Goal: Task Accomplishment & Management: Manage account settings

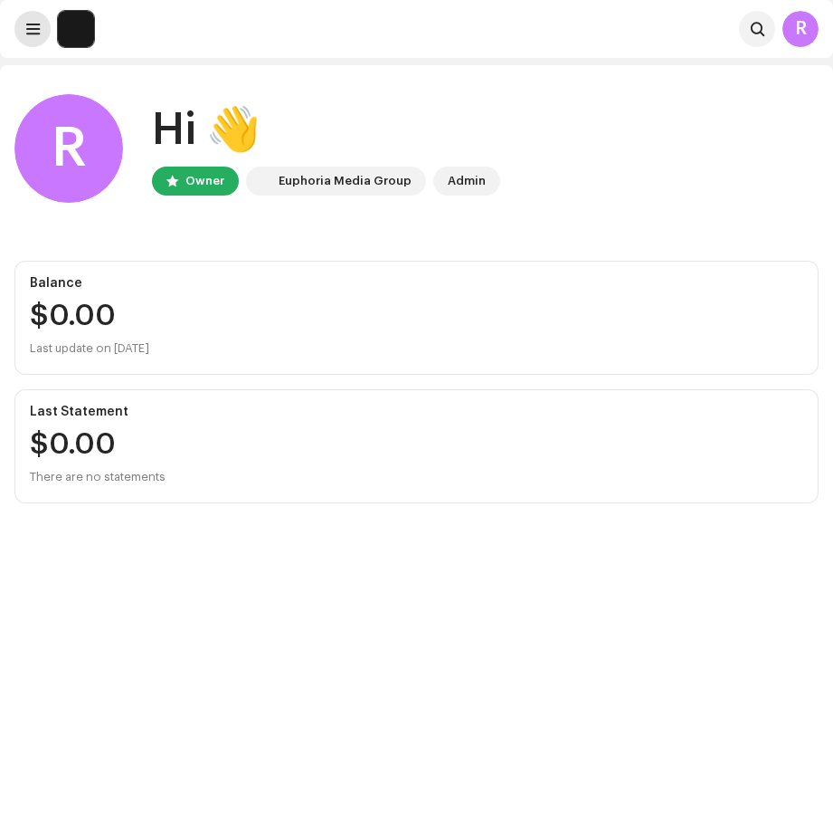
click at [42, 33] on button at bounding box center [32, 29] width 36 height 36
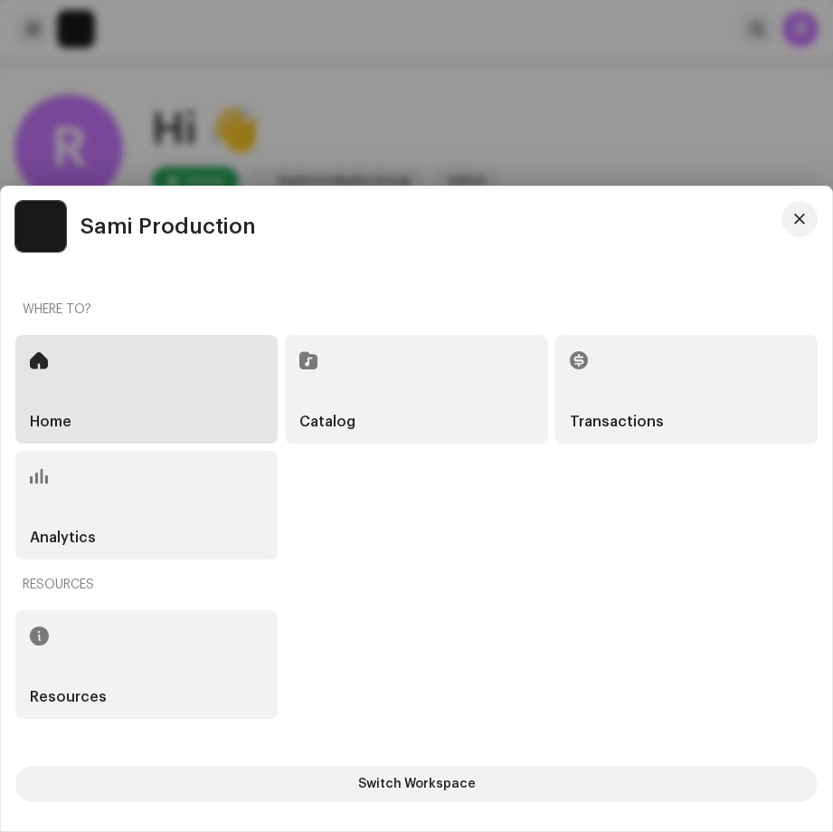
click at [128, 509] on div "Analytics" at bounding box center [146, 505] width 262 height 109
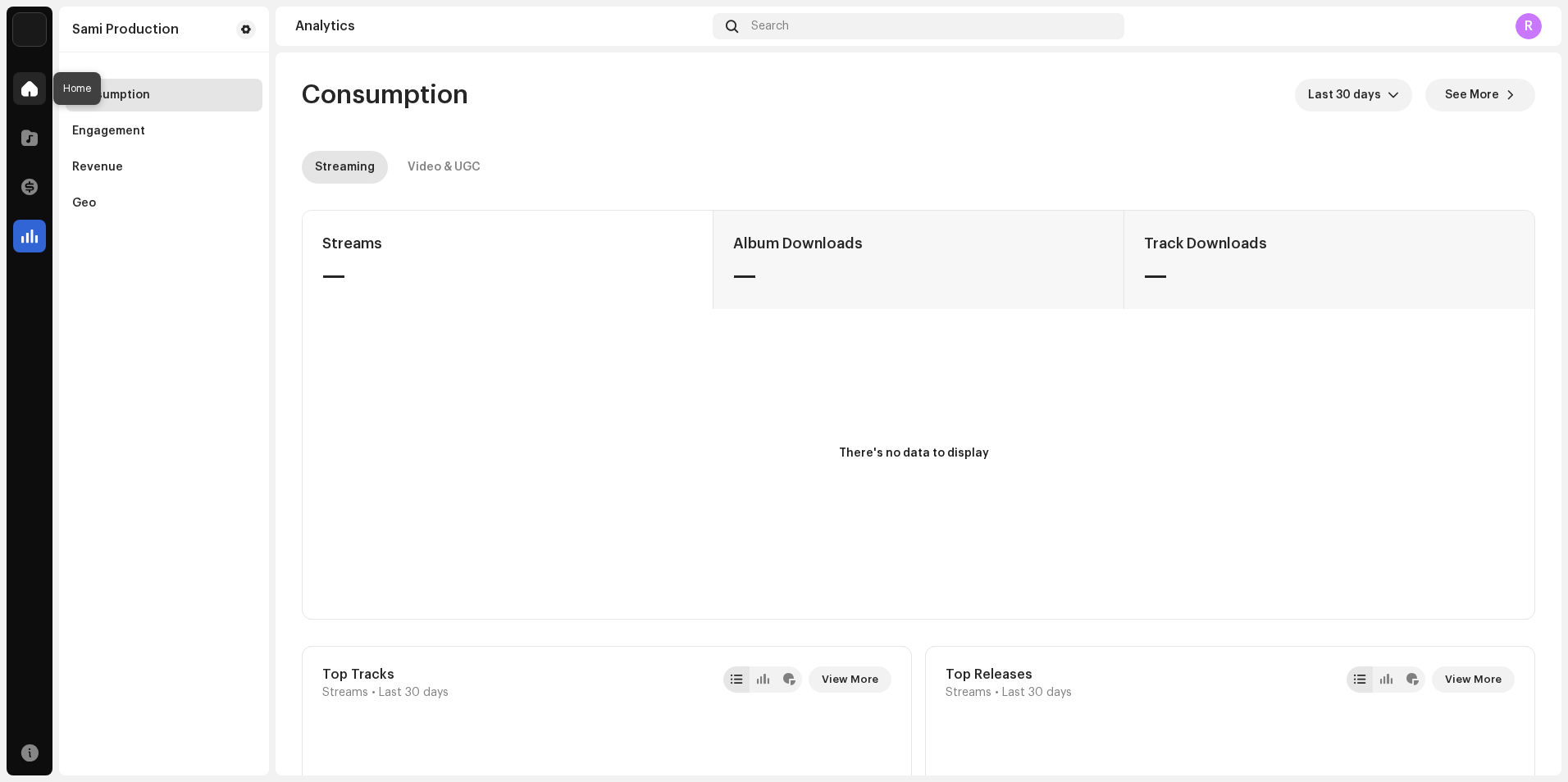
click at [22, 94] on span at bounding box center [30, 88] width 16 height 13
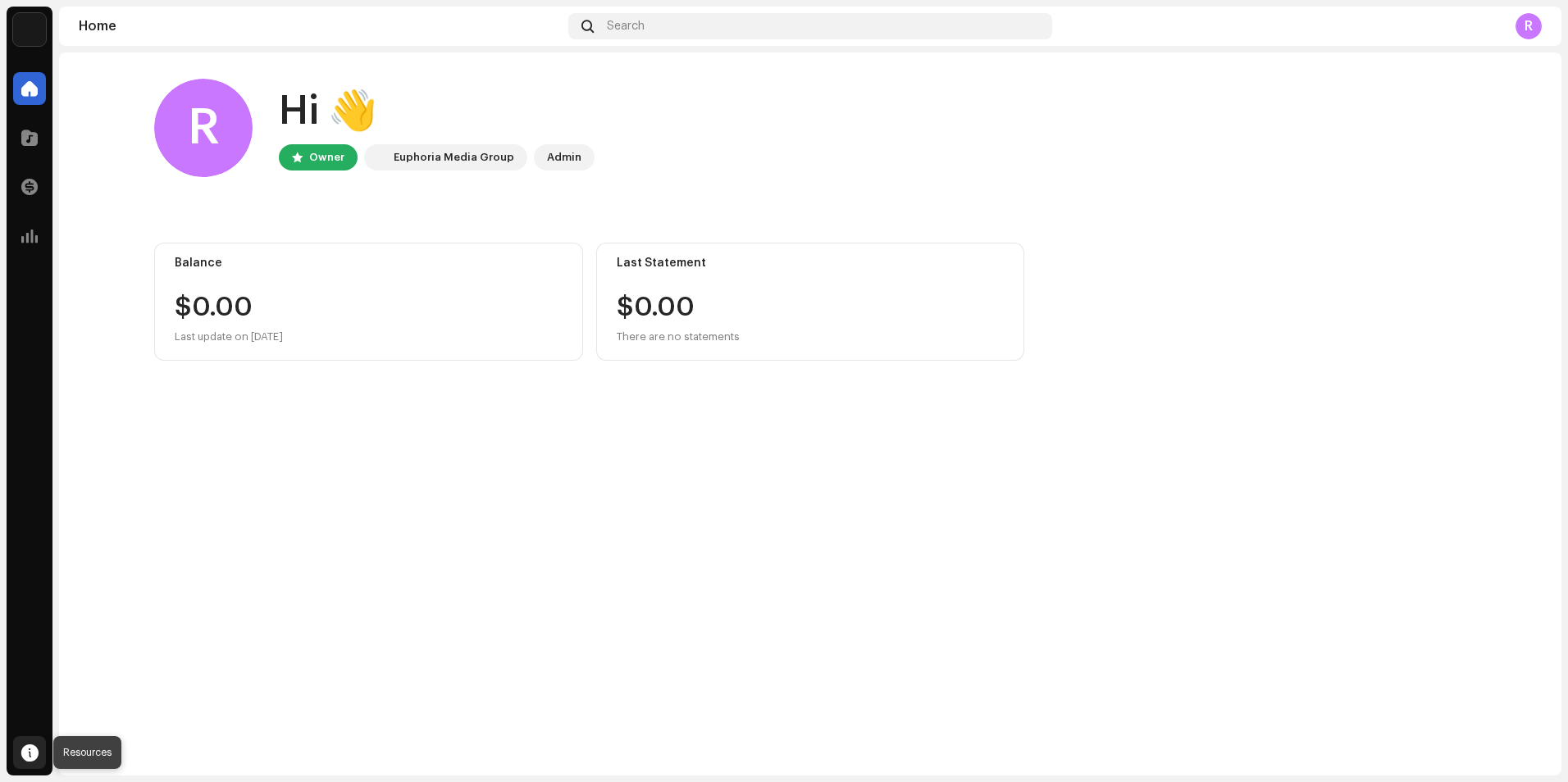
click at [30, 751] on span at bounding box center [30, 752] width 17 height 13
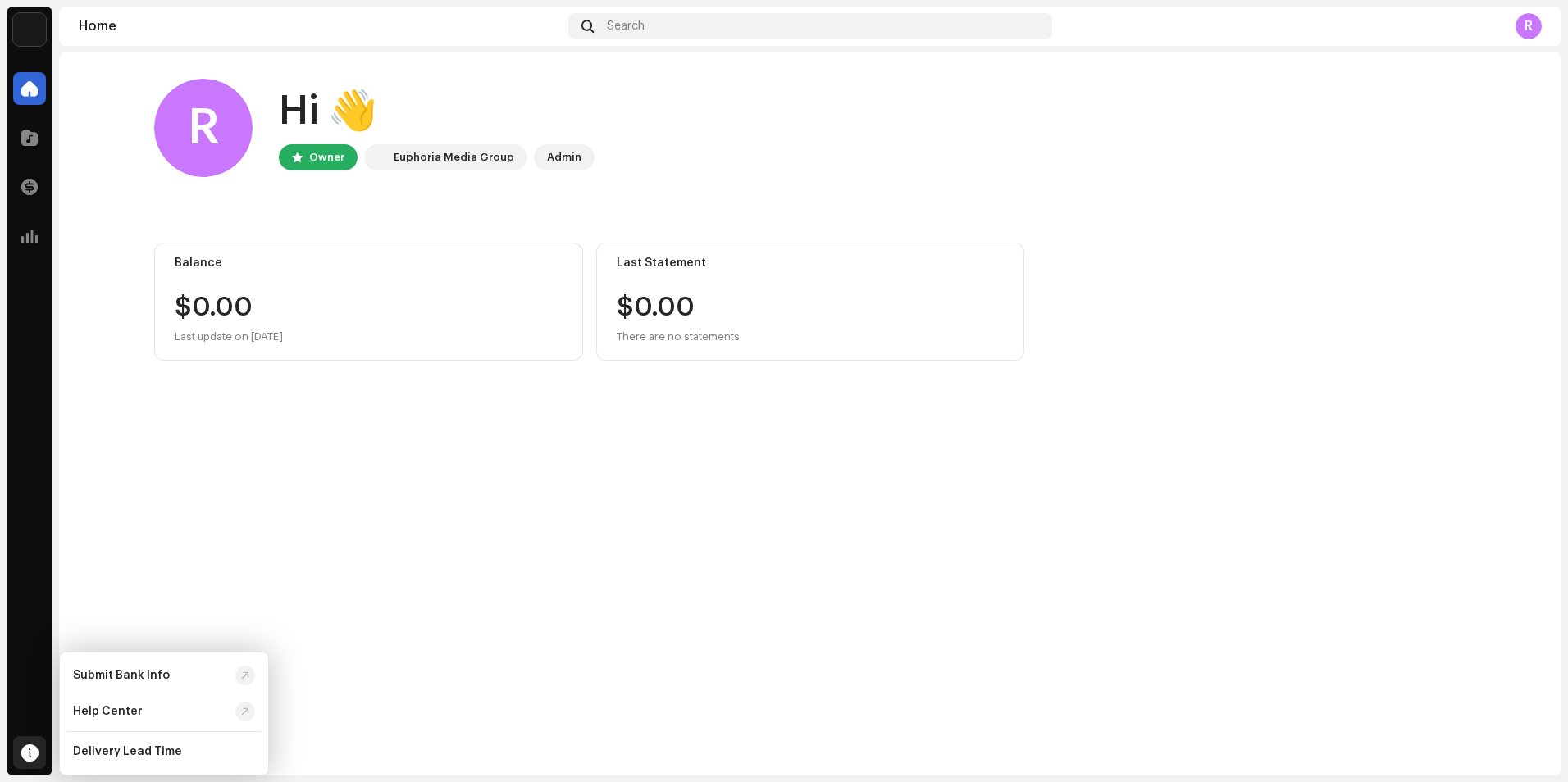
click at [30, 751] on span at bounding box center [30, 752] width 17 height 13
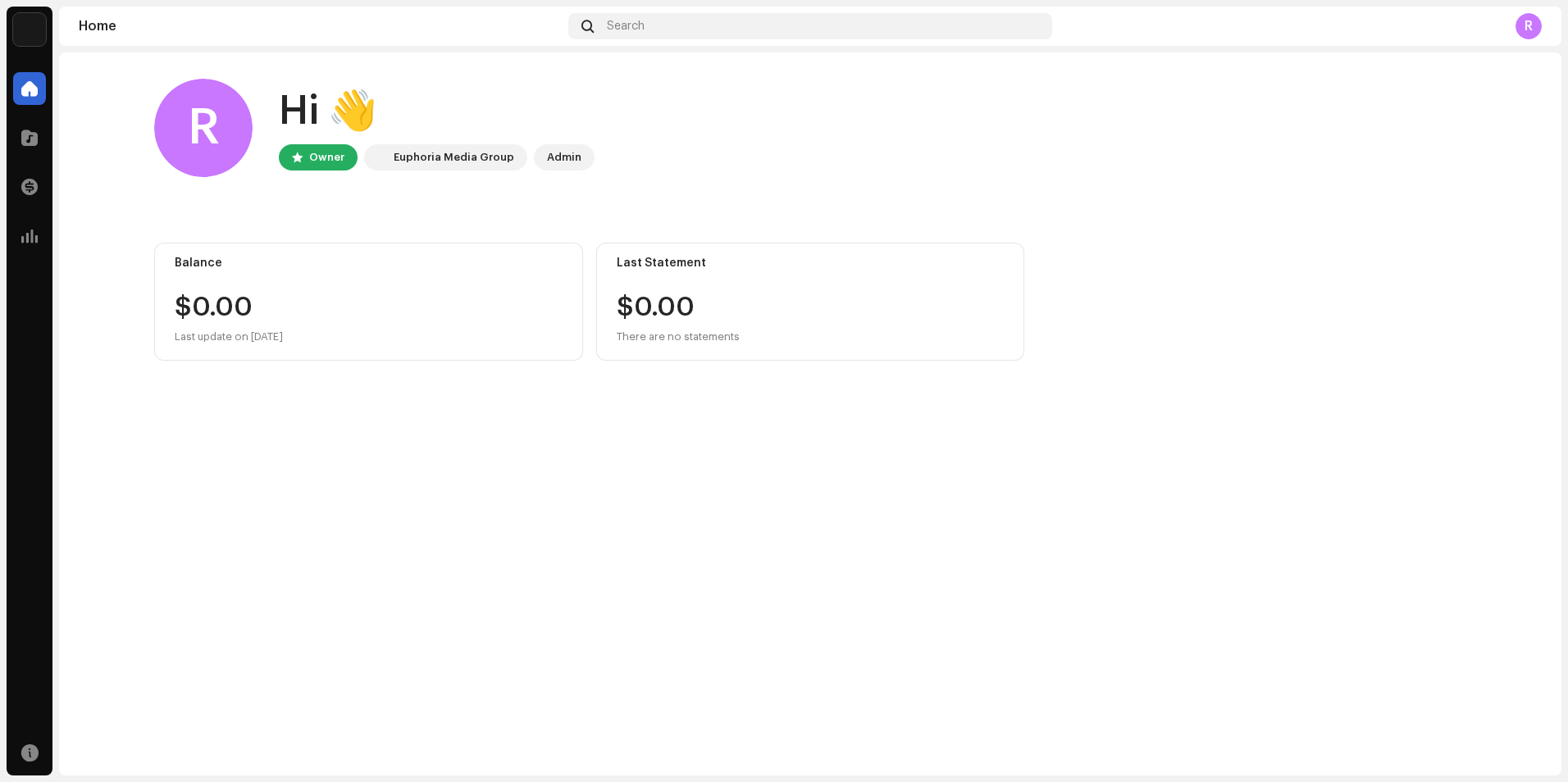
click at [755, 25] on div "R" at bounding box center [1528, 25] width 26 height 26
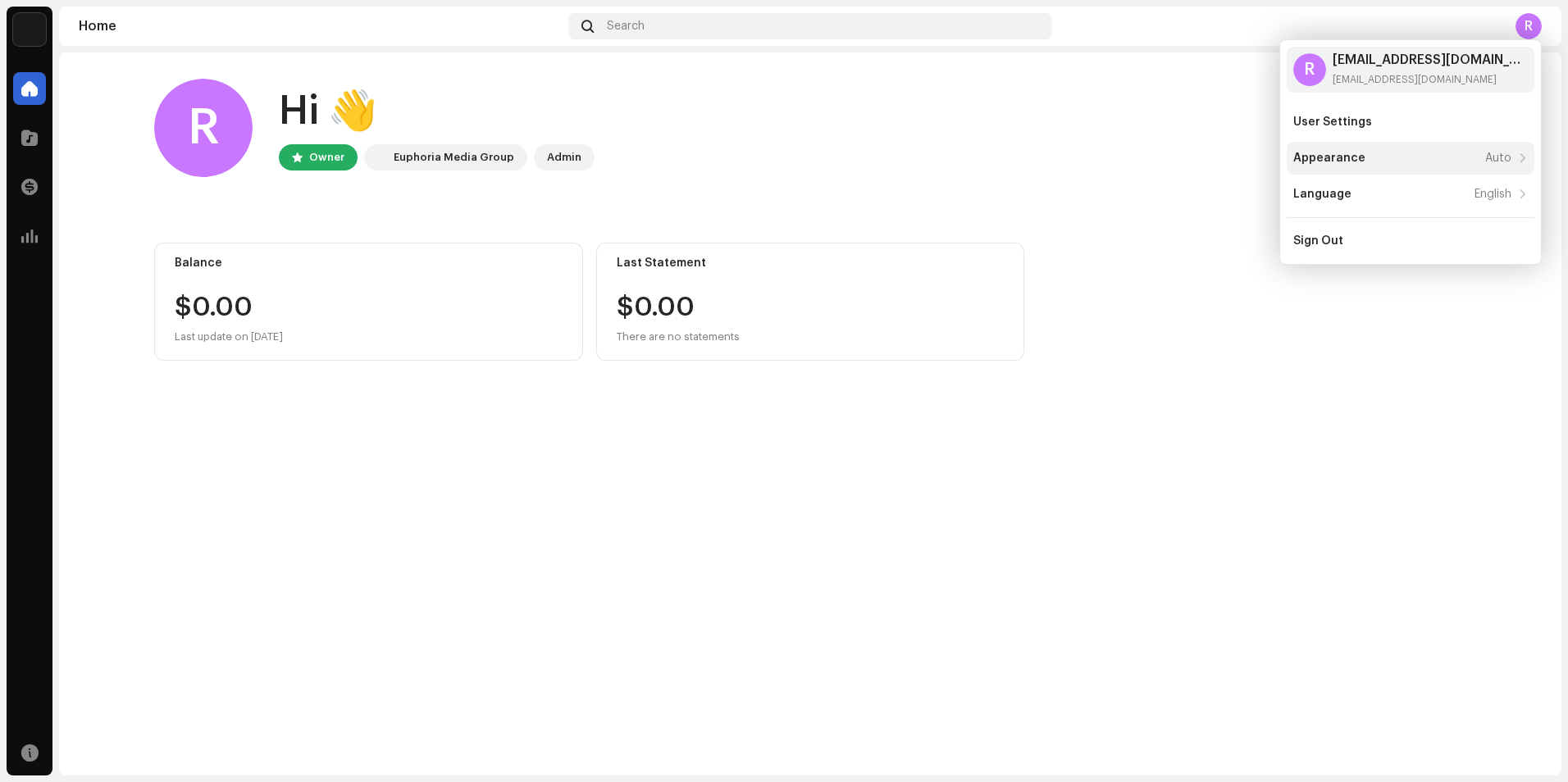
click at [755, 160] on div "Appearance Auto" at bounding box center [1402, 158] width 218 height 13
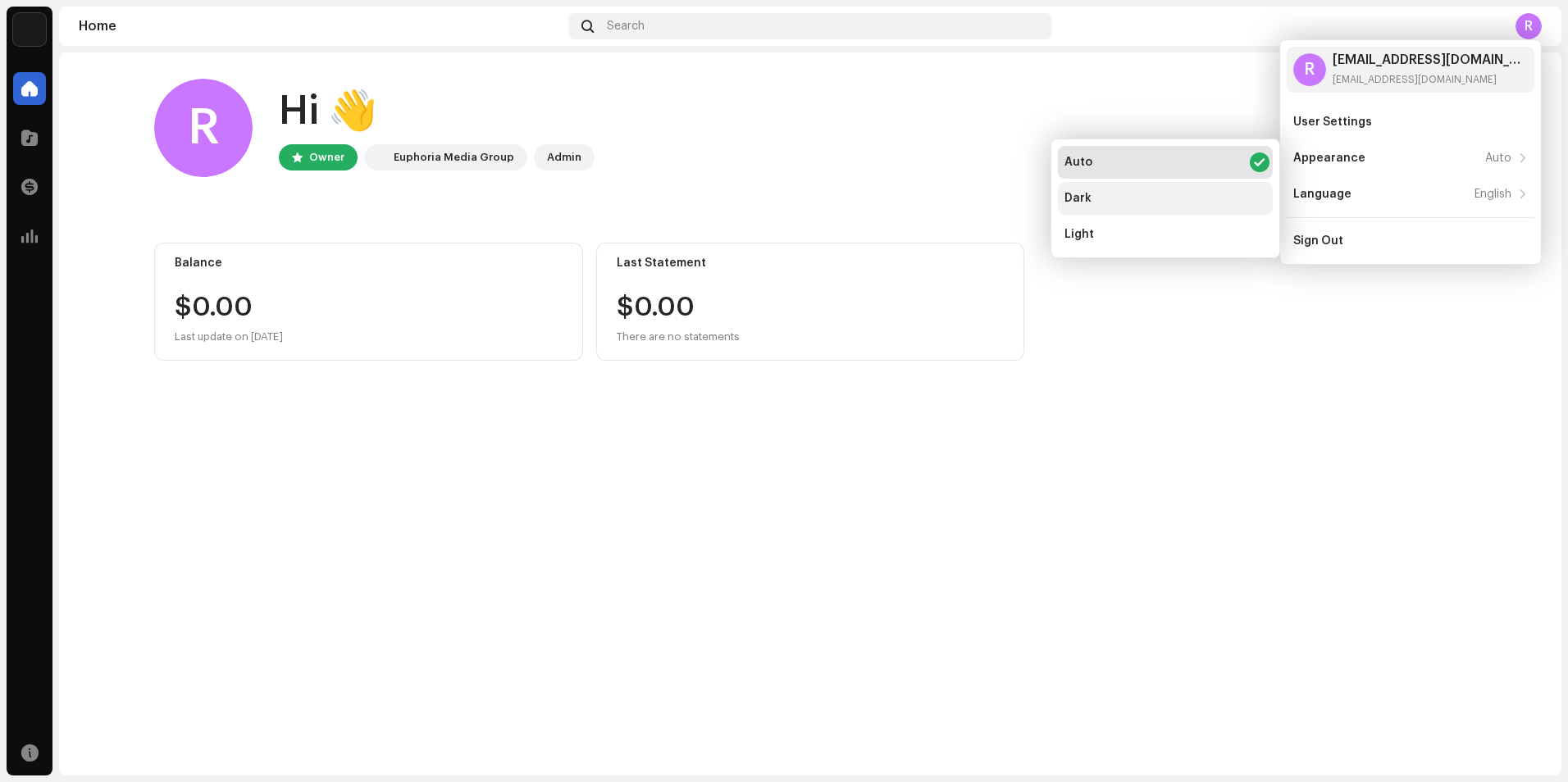
click at [755, 192] on div "Dark" at bounding box center [1165, 198] width 215 height 33
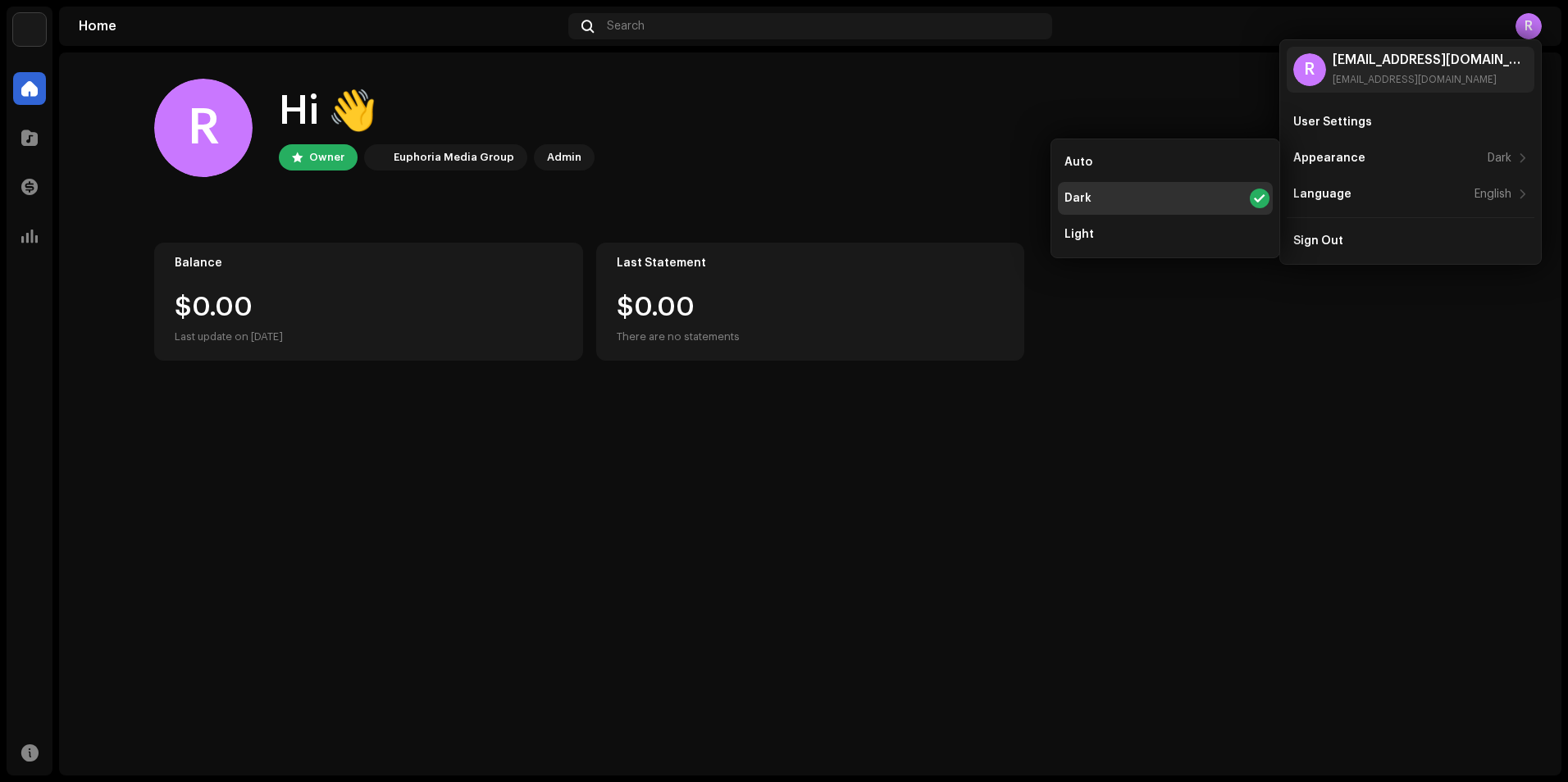
click at [755, 92] on div "R Hi 👋 Owner Euphoria Media Group Admin" at bounding box center [810, 128] width 1312 height 99
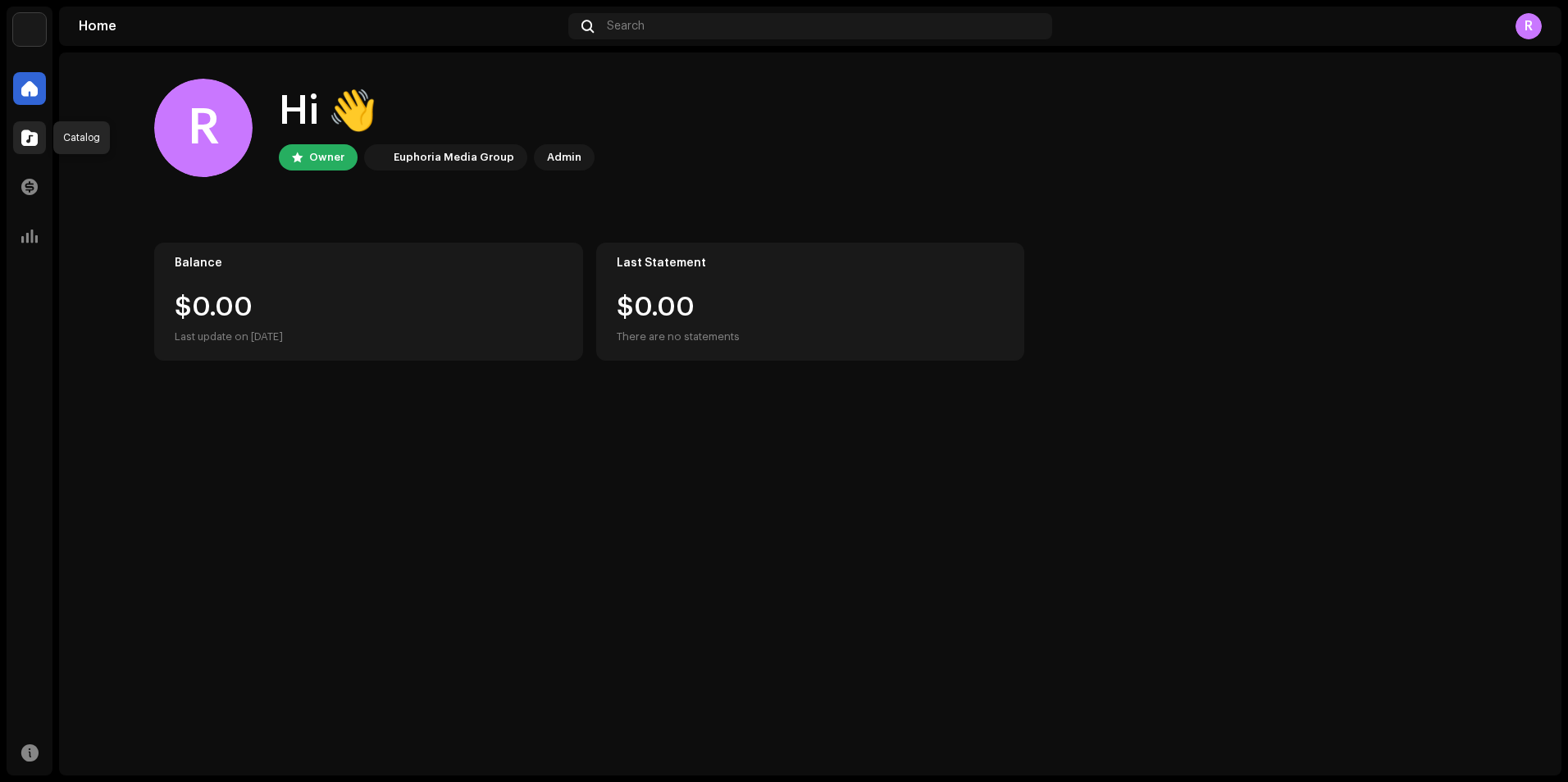
click at [37, 134] on span at bounding box center [30, 138] width 16 height 13
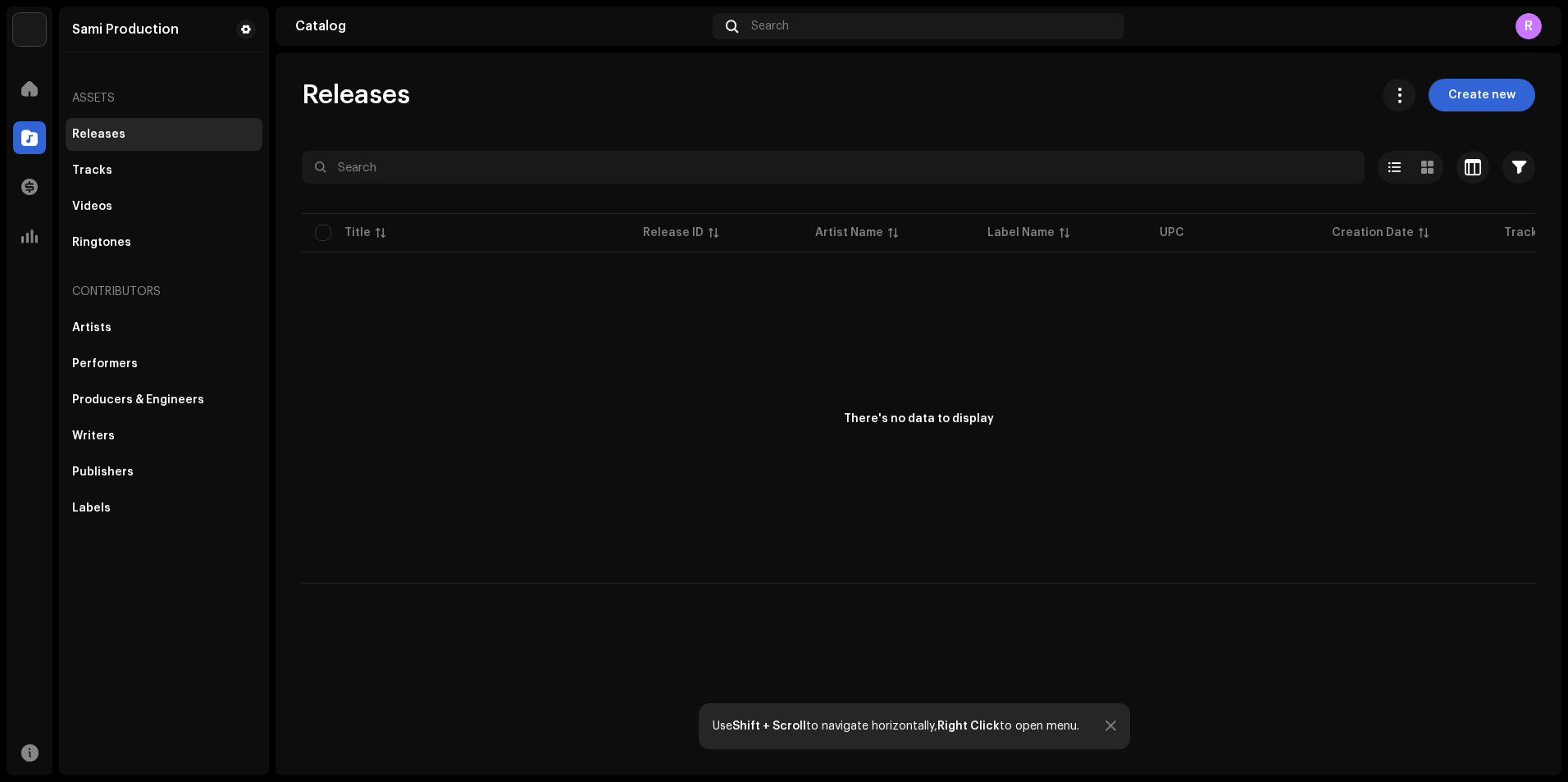
click at [755, 23] on div "R" at bounding box center [1528, 25] width 26 height 26
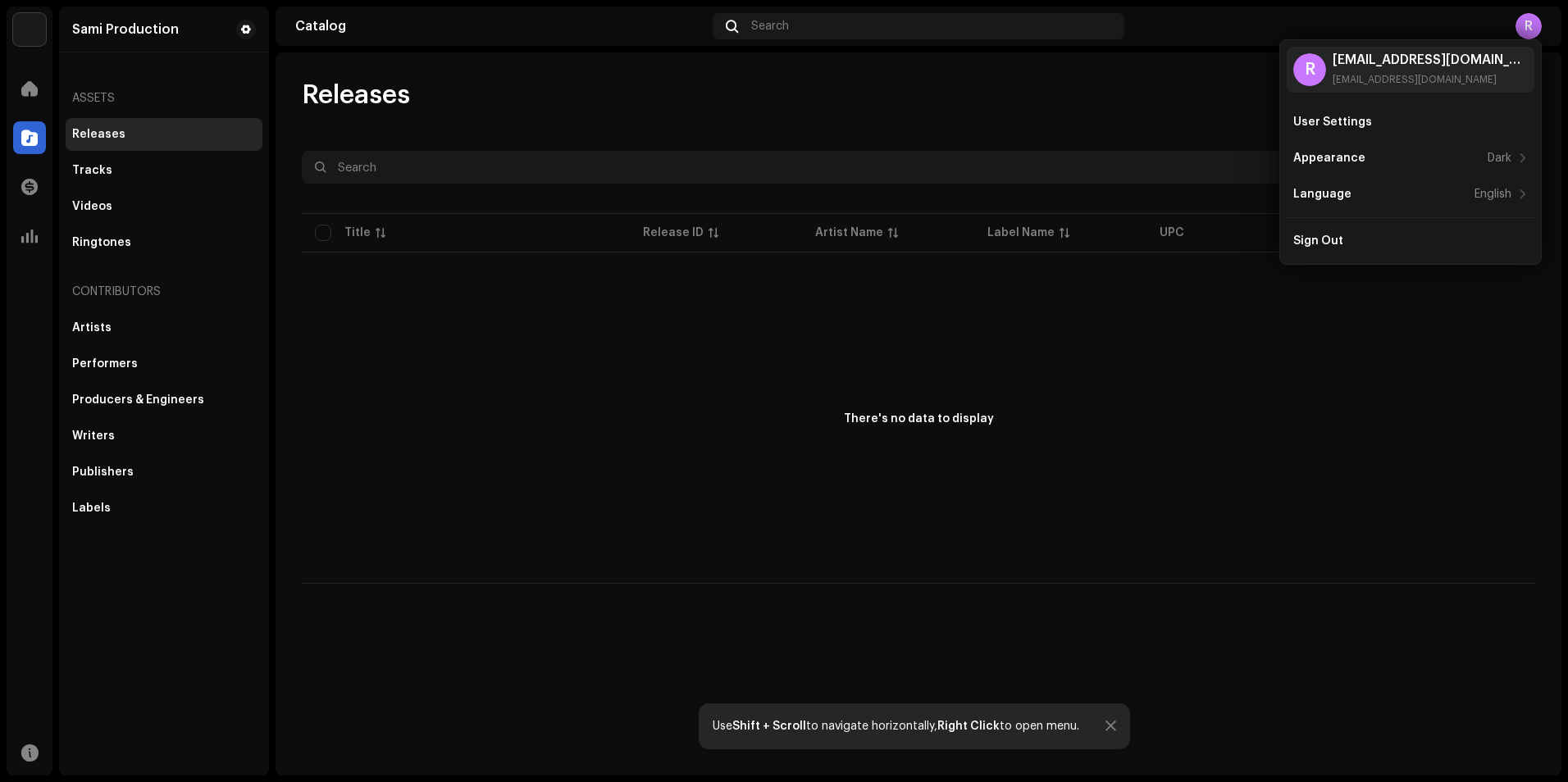
click at [620, 22] on div "Catalog" at bounding box center [500, 26] width 411 height 13
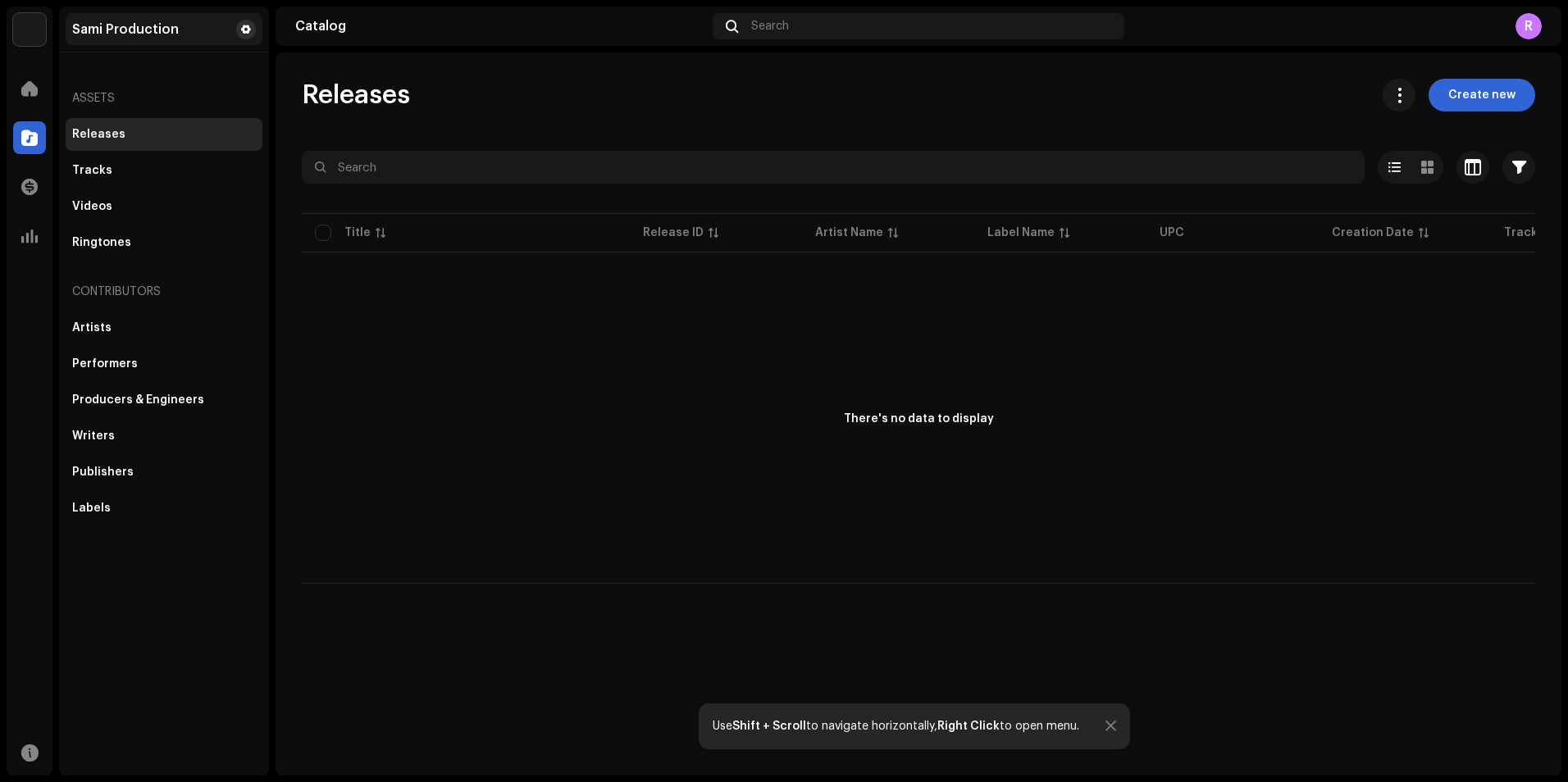
click at [245, 30] on span at bounding box center [246, 29] width 10 height 13
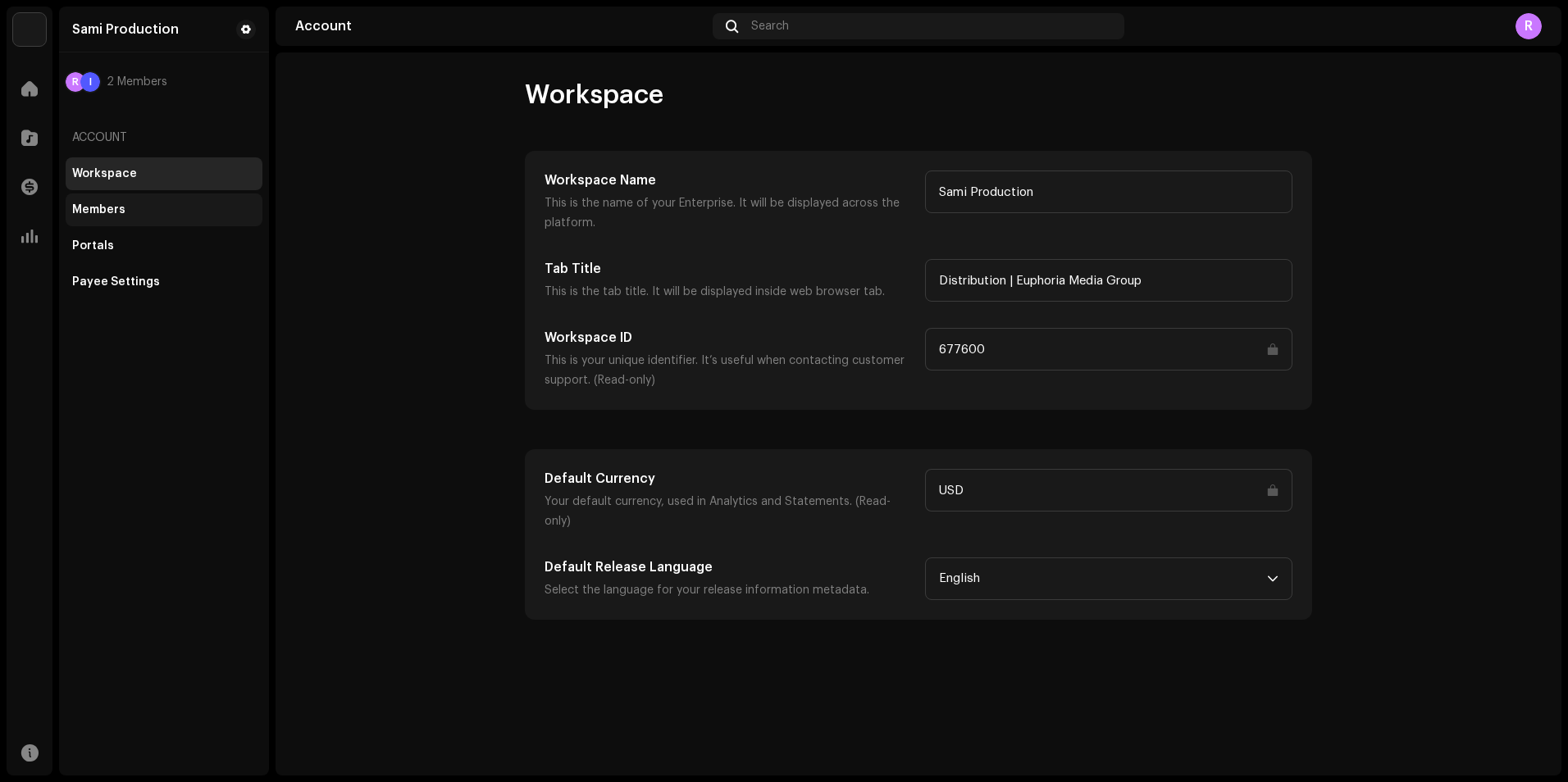
click at [131, 208] on div "Members" at bounding box center [164, 209] width 184 height 13
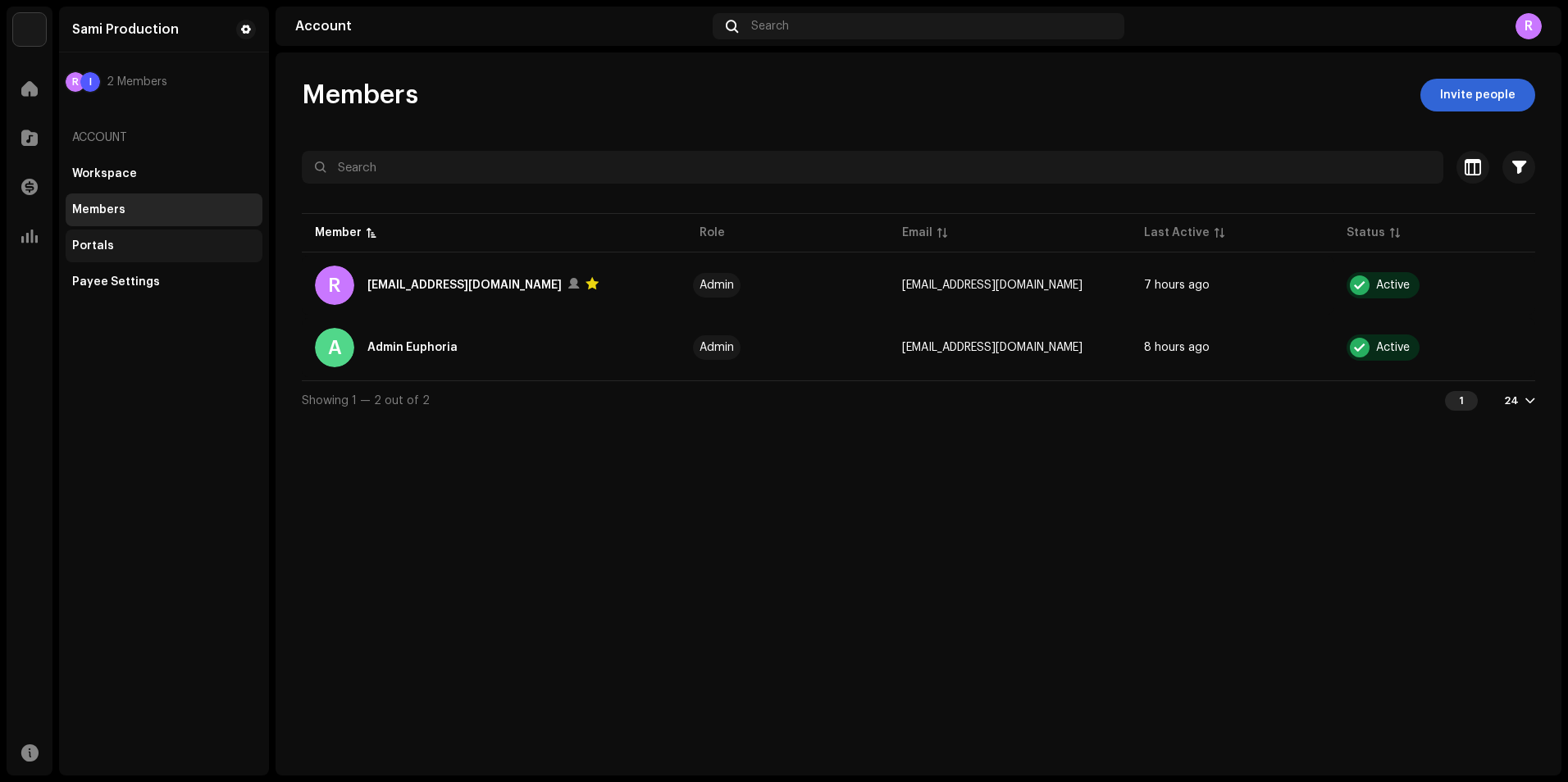
click at [99, 245] on div "Portals" at bounding box center [93, 246] width 42 height 13
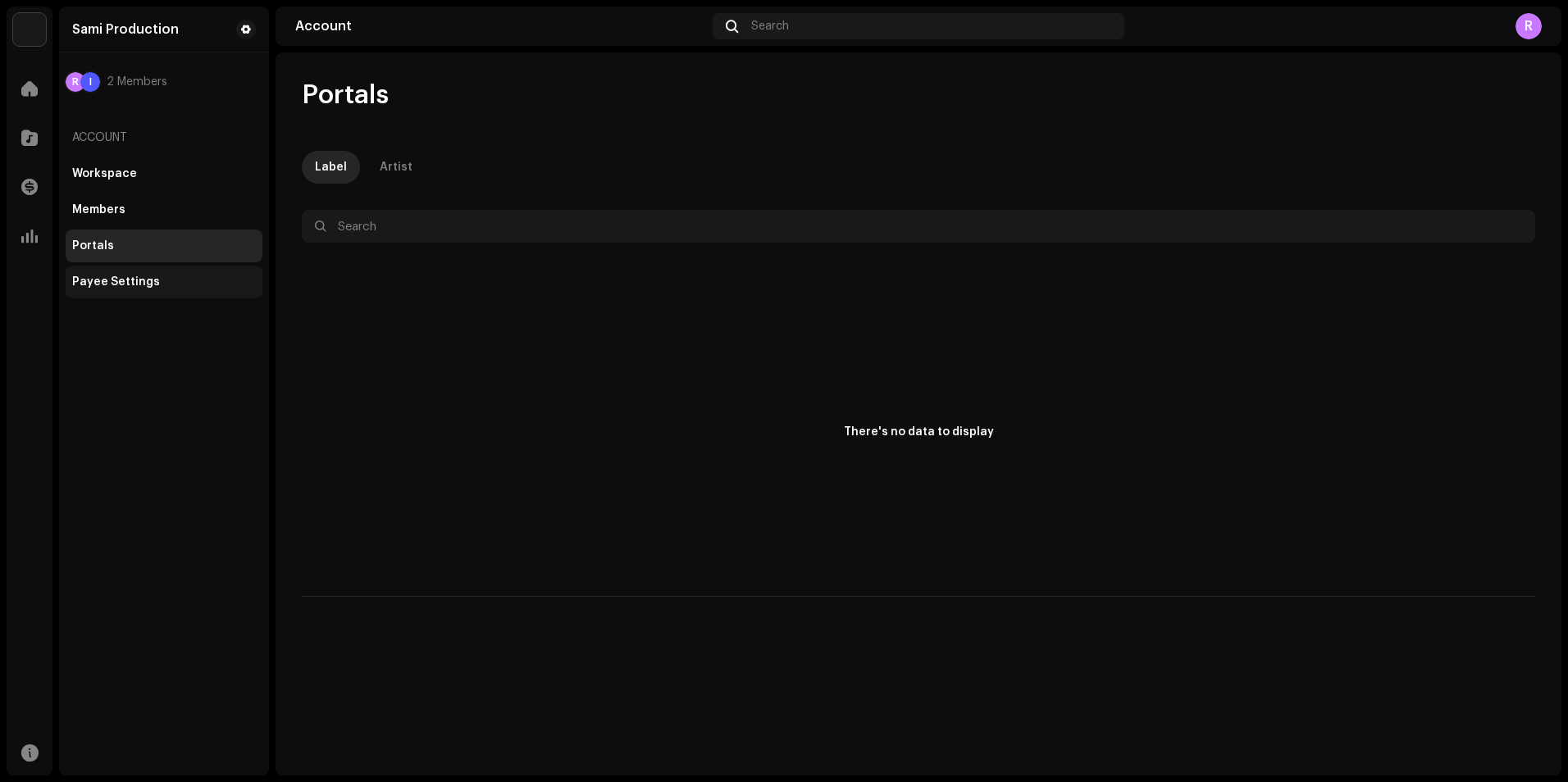
click at [99, 288] on div "Payee Settings" at bounding box center [116, 282] width 88 height 13
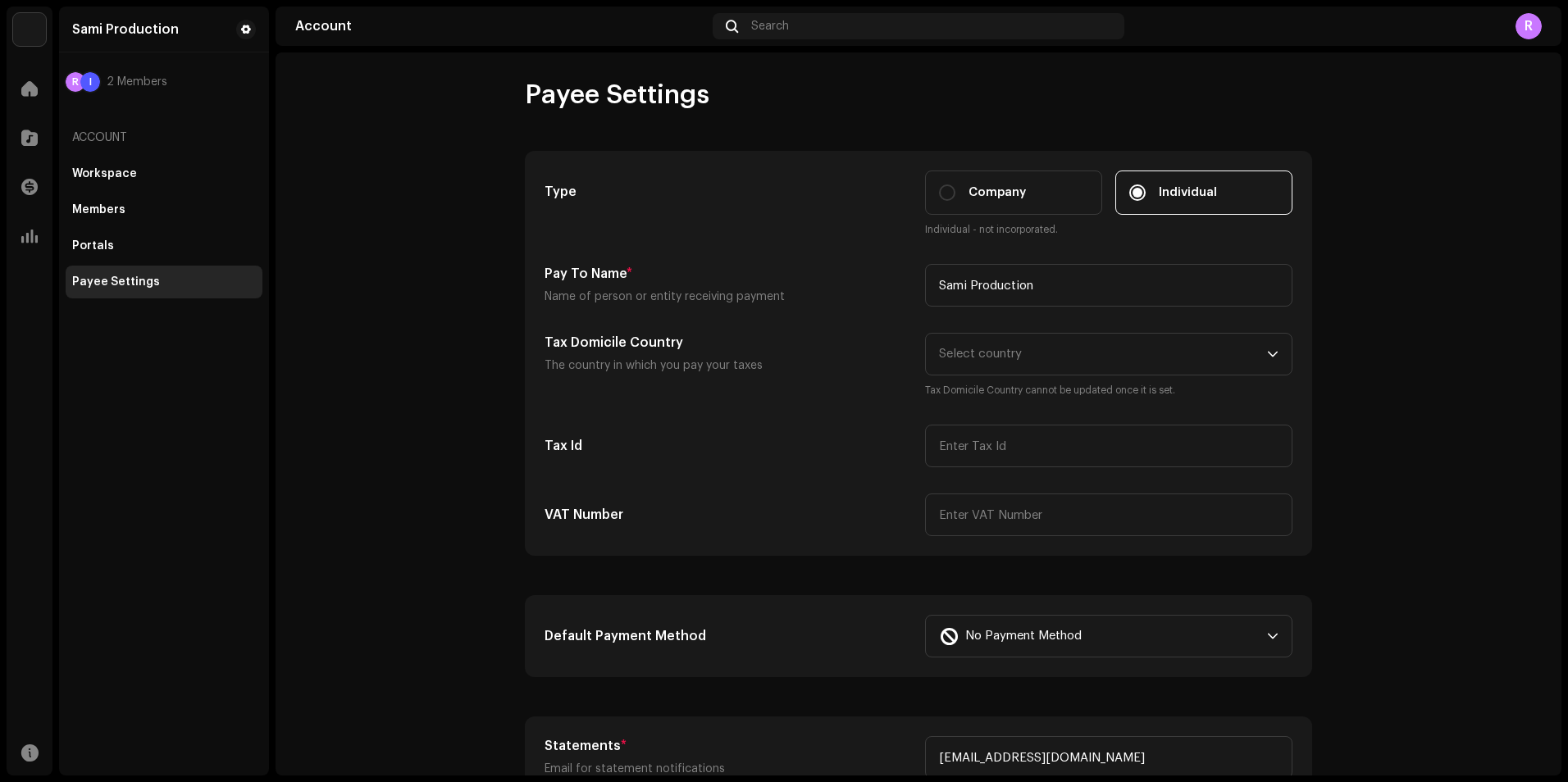
scroll to position [164, 0]
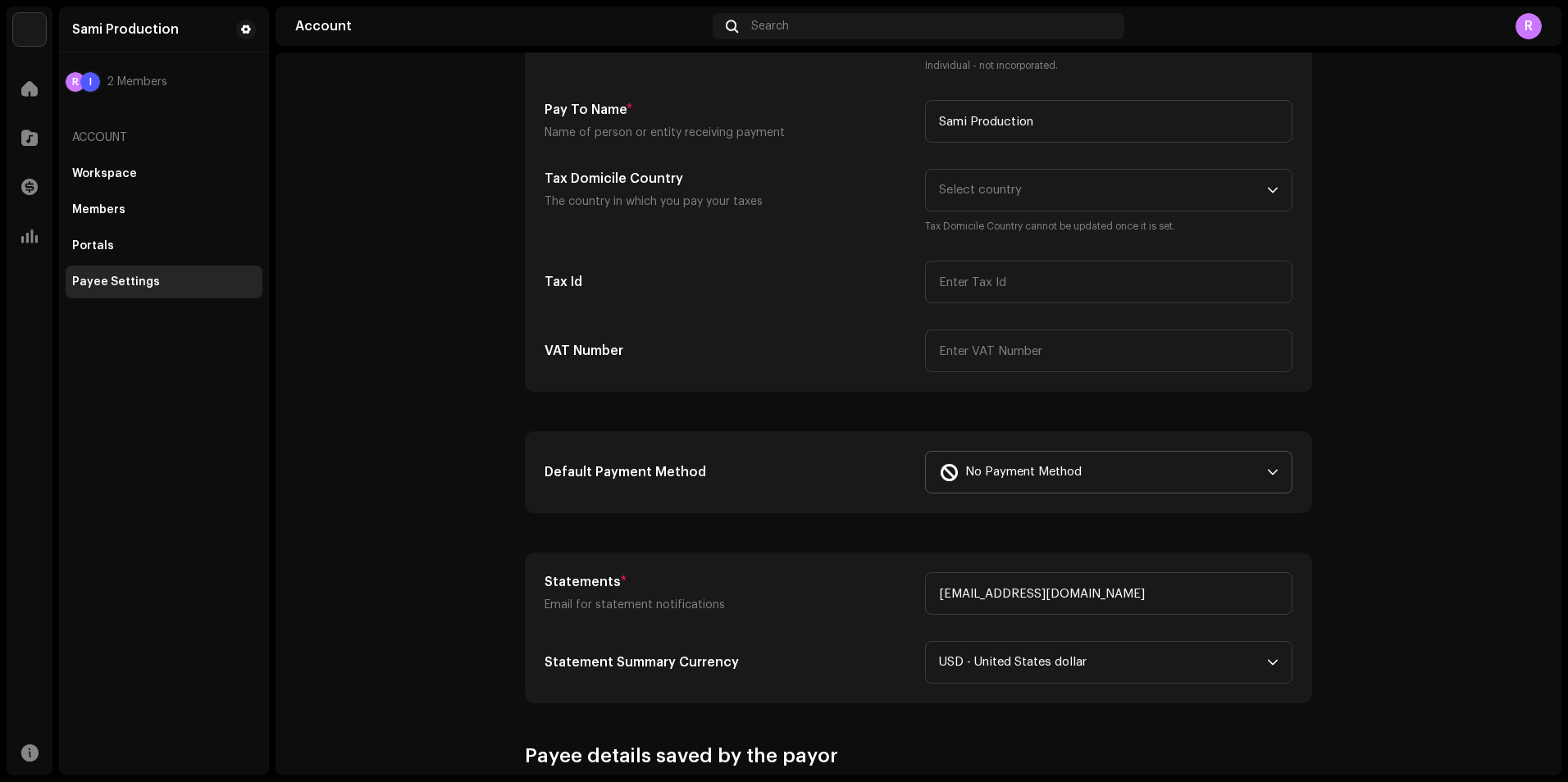
click at [755, 481] on div "No Payment Method" at bounding box center [1099, 472] width 322 height 41
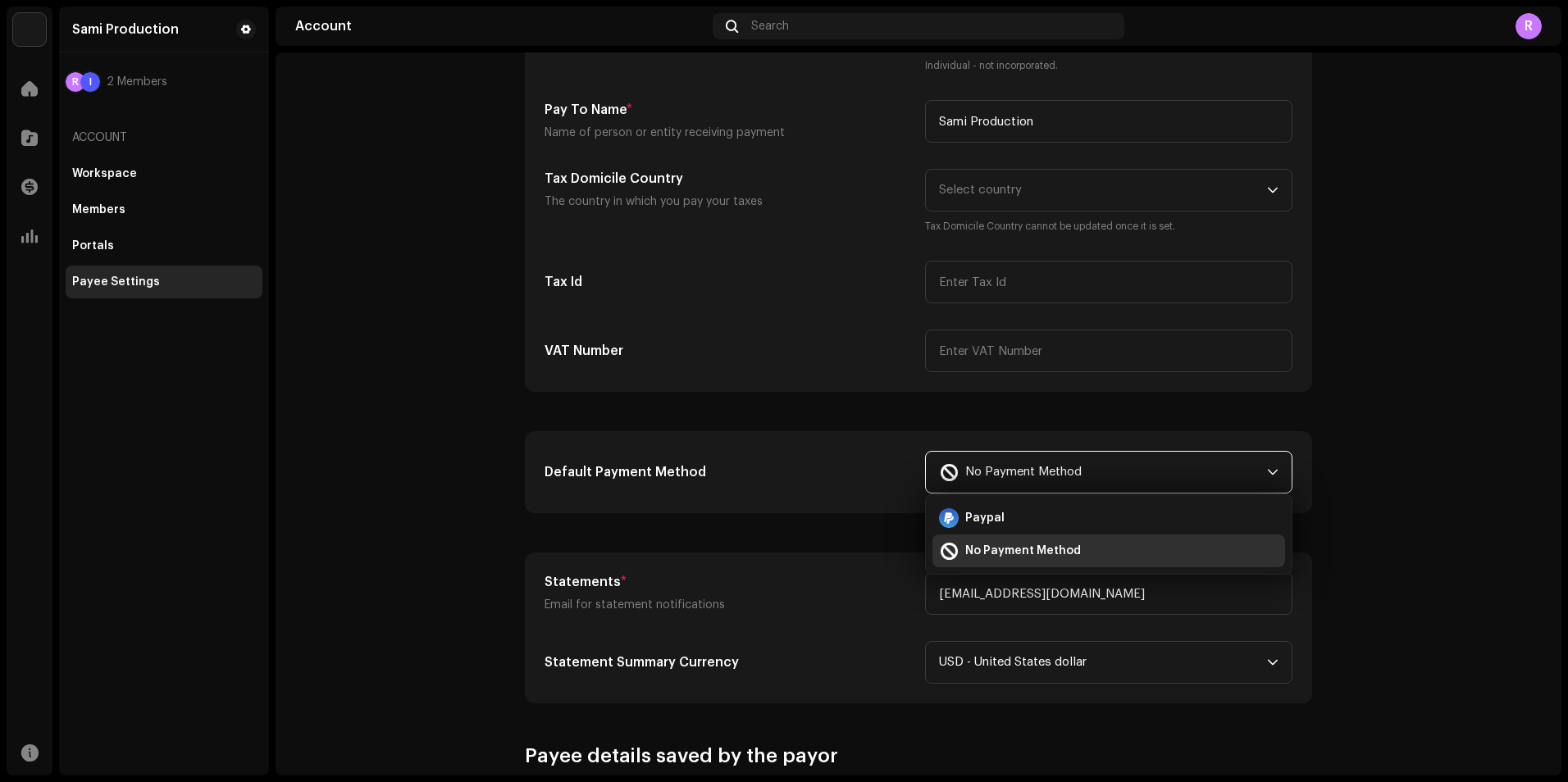
click at [755, 481] on div "No Payment Method" at bounding box center [1099, 472] width 322 height 41
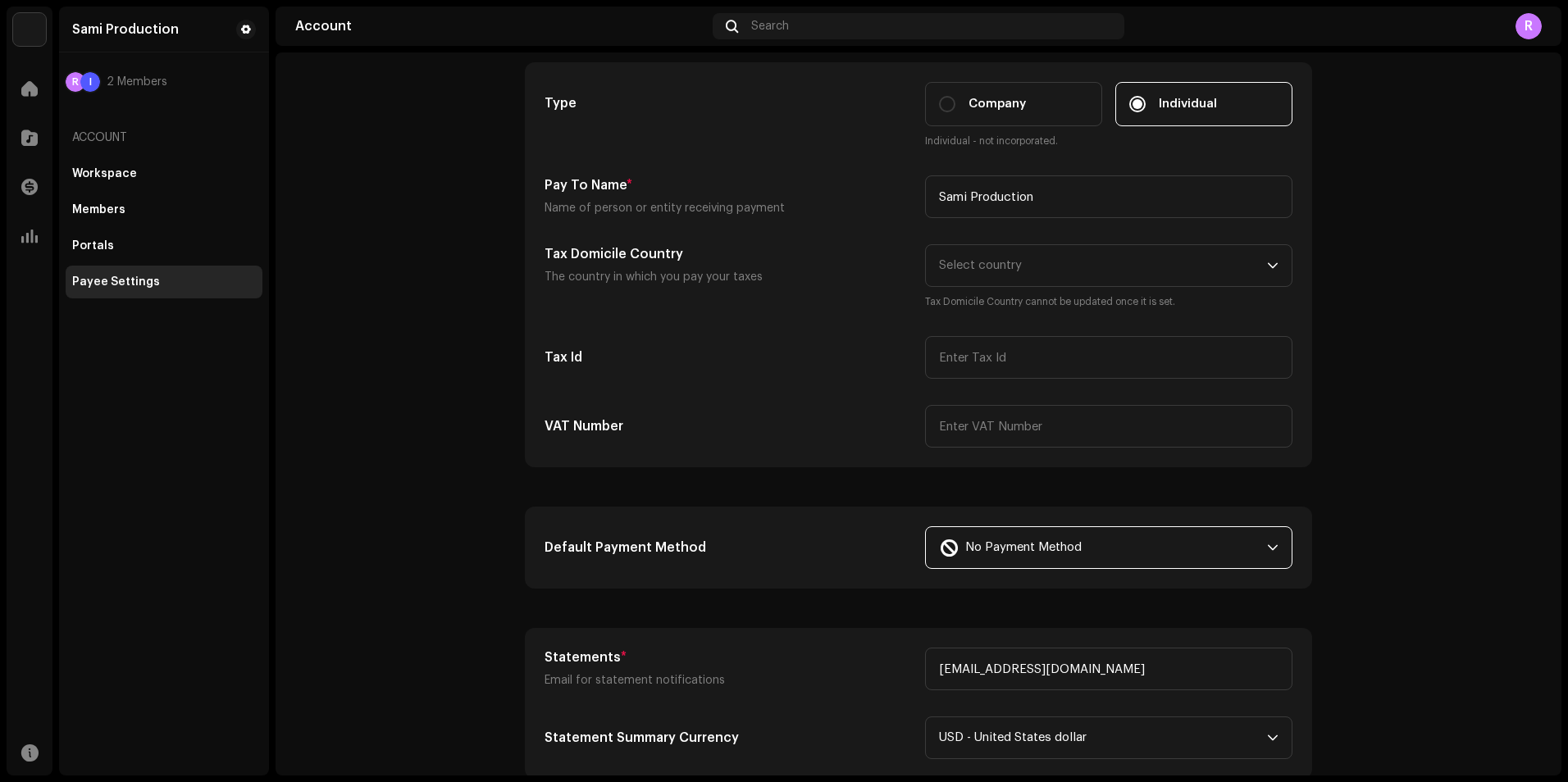
scroll to position [0, 0]
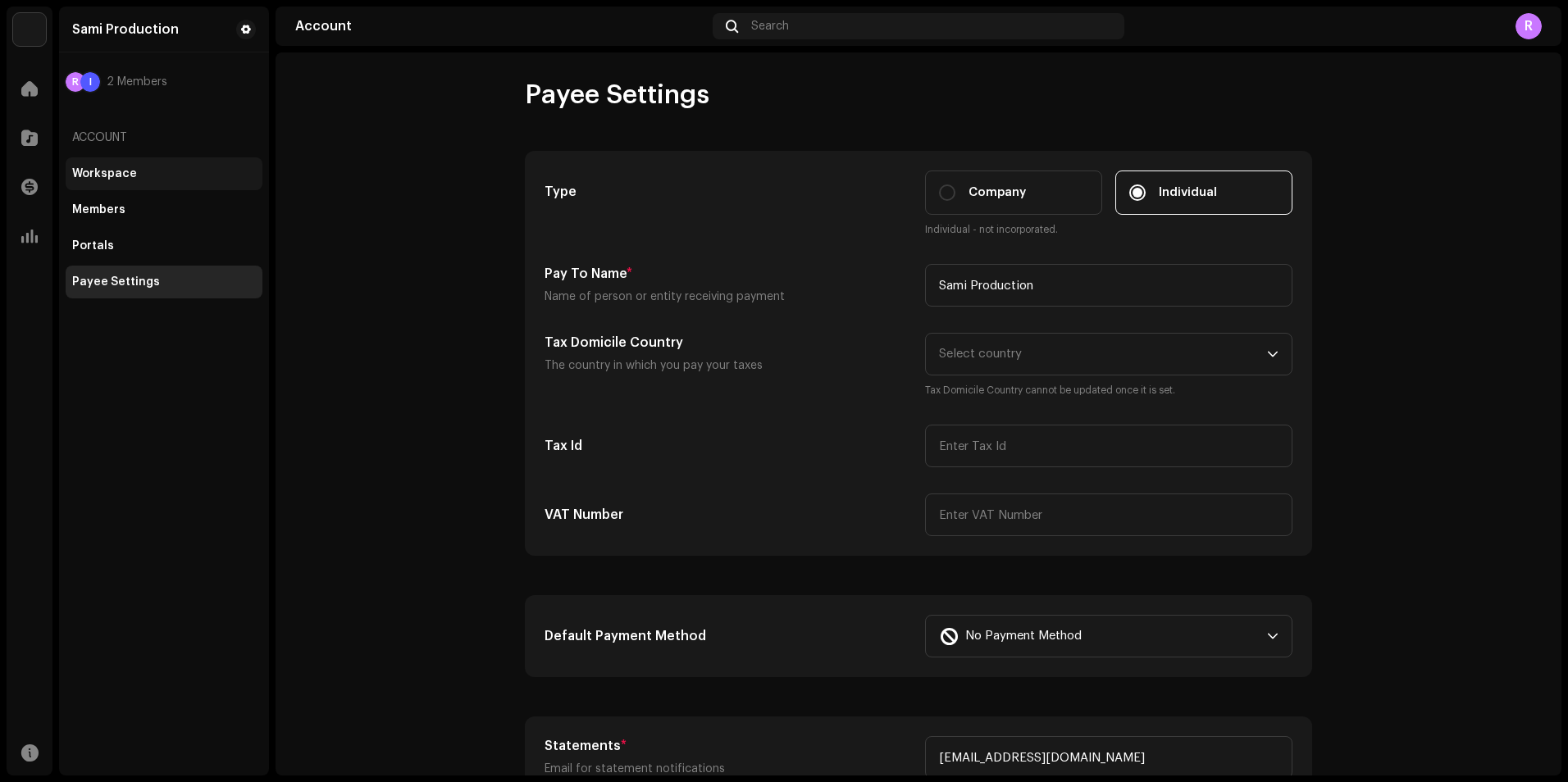
click at [93, 172] on div "Workspace" at bounding box center [104, 174] width 64 height 13
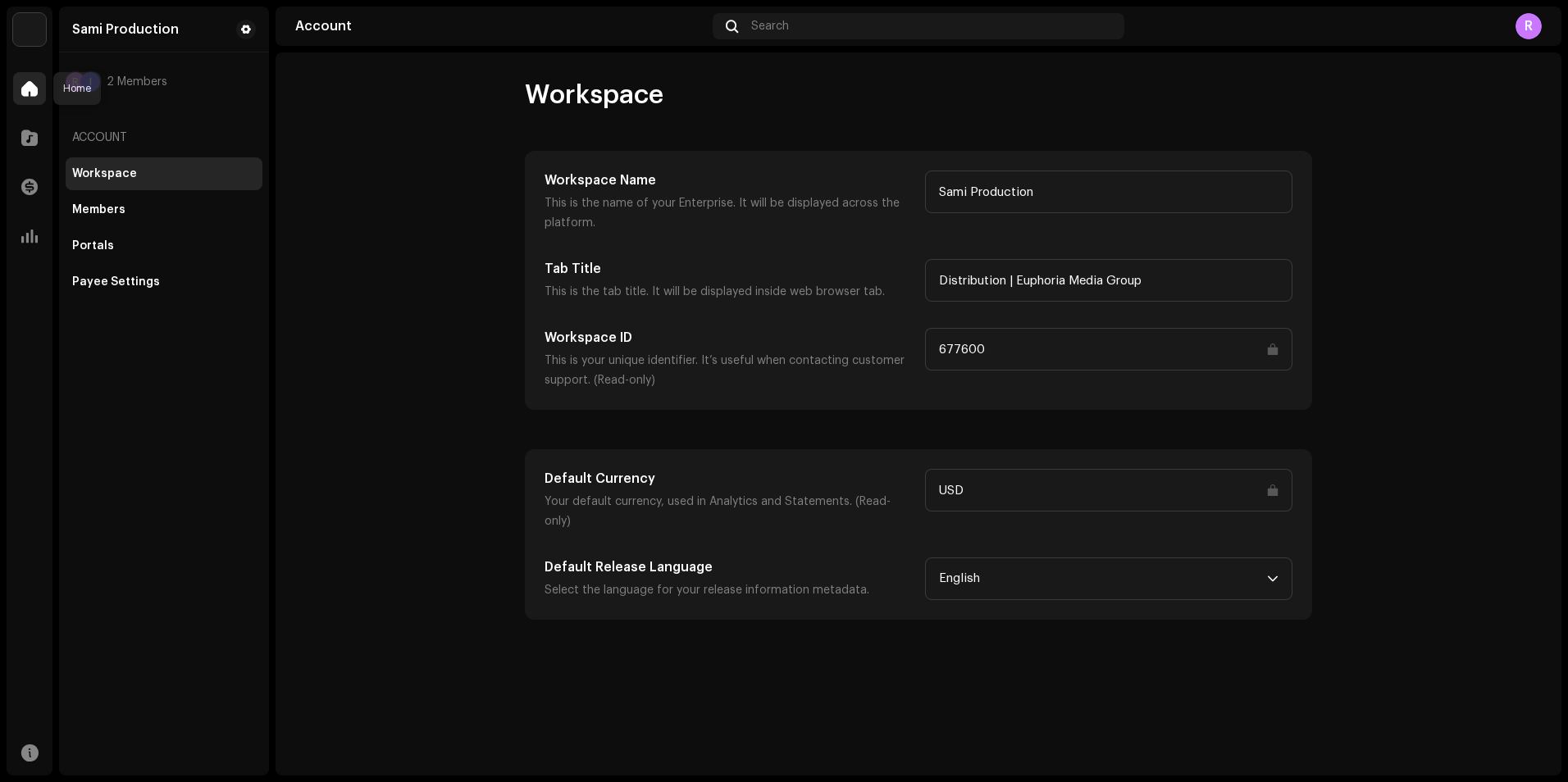
click at [26, 83] on span at bounding box center [30, 88] width 16 height 13
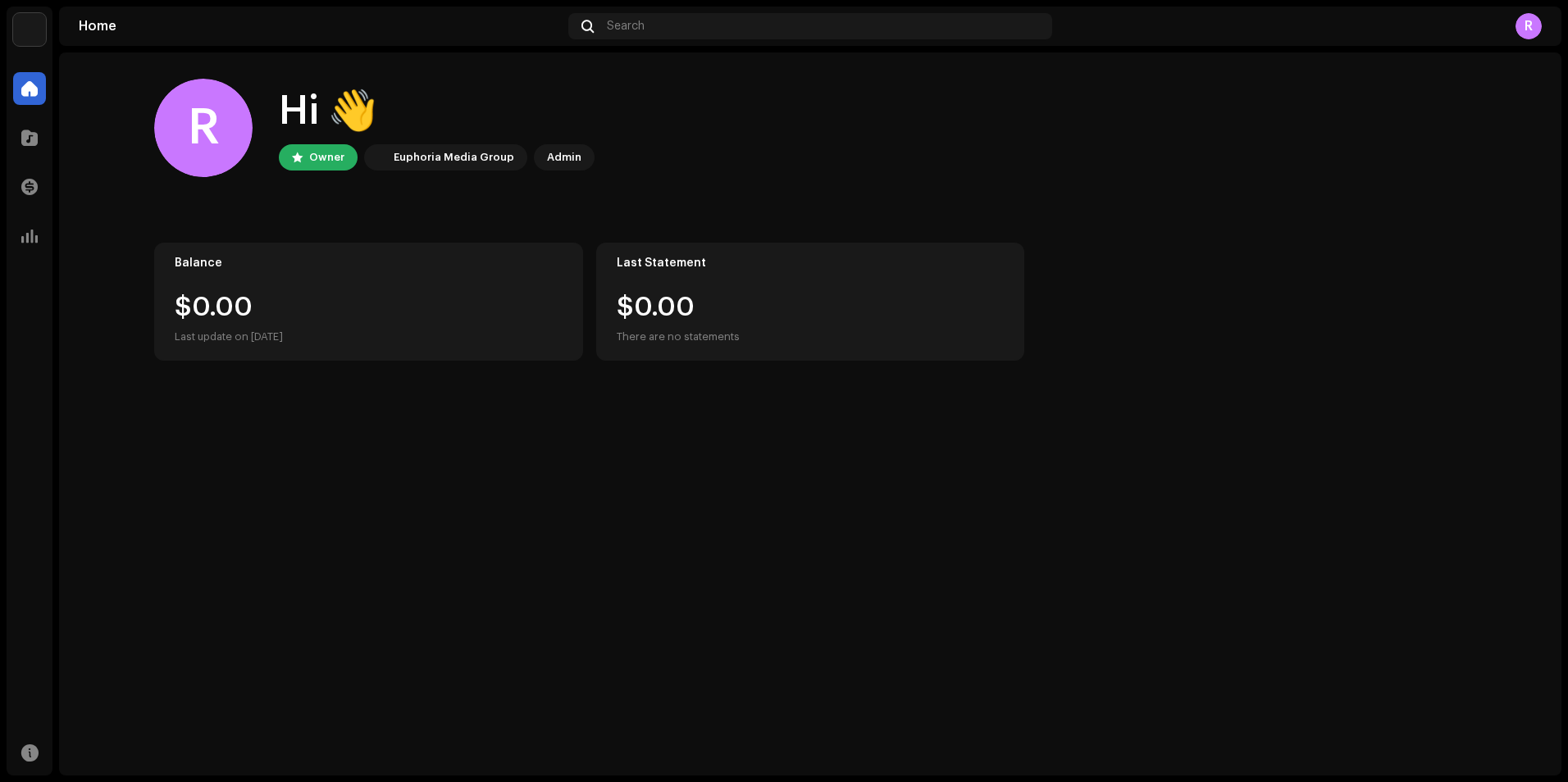
click at [755, 29] on div "R" at bounding box center [1528, 25] width 26 height 26
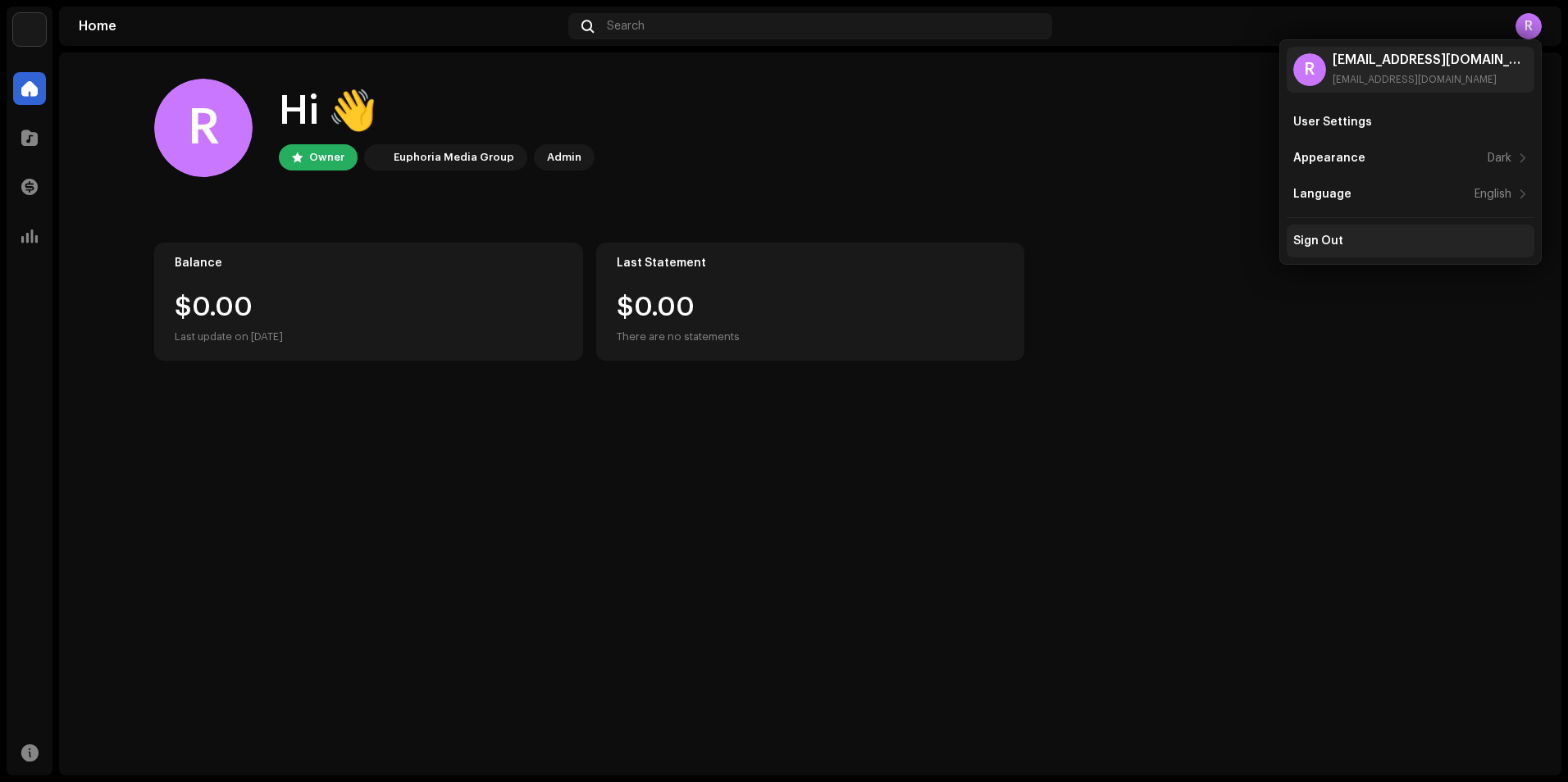
click at [755, 246] on div "Sign Out" at bounding box center [1410, 241] width 235 height 13
